Goal: Task Accomplishment & Management: Manage account settings

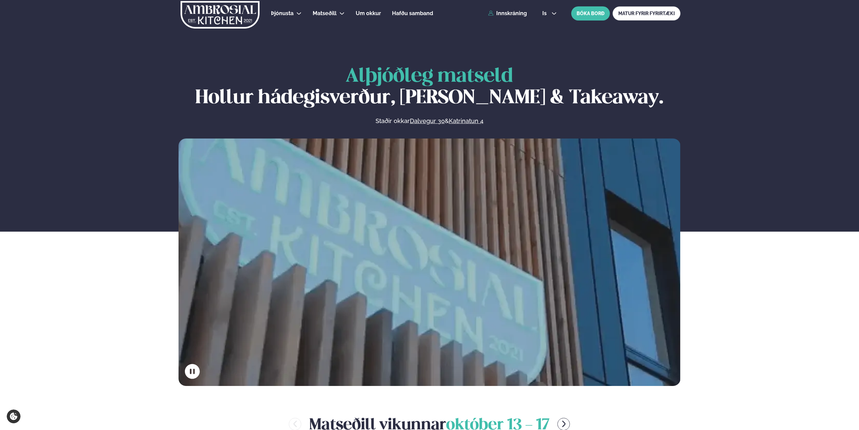
drag, startPoint x: 765, startPoint y: 318, endPoint x: 755, endPoint y: 292, distance: 28.0
click at [764, 317] on div "Alþjóðleg matseld Hollur hádegisverður, Veitingar & Takeaway. Staðir okkar Dalv…" at bounding box center [429, 226] width 859 height 320
click at [508, 9] on div "Þjónusta Hádegismatur fyrir fyrirtæki Fyrirtækja veitingar Einkapartý Matseðill…" at bounding box center [429, 13] width 542 height 27
click at [513, 14] on link "Innskráning" at bounding box center [507, 13] width 39 height 6
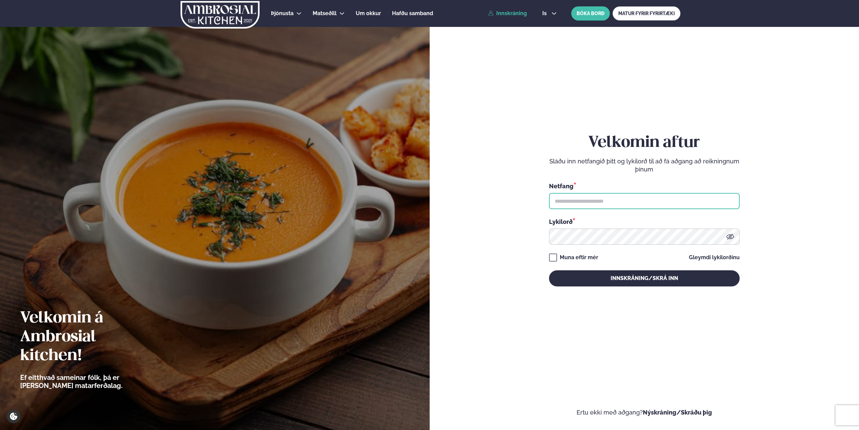
type input "**********"
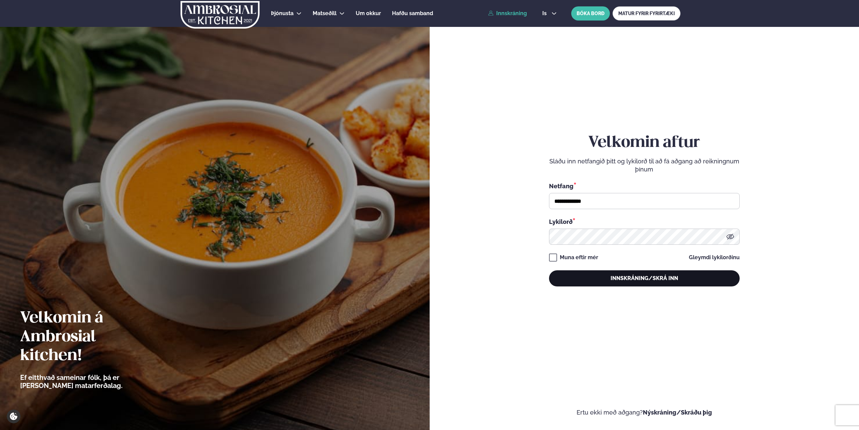
click at [623, 283] on button "Innskráning/Skrá inn" at bounding box center [644, 278] width 191 height 16
